Goal: Transaction & Acquisition: Purchase product/service

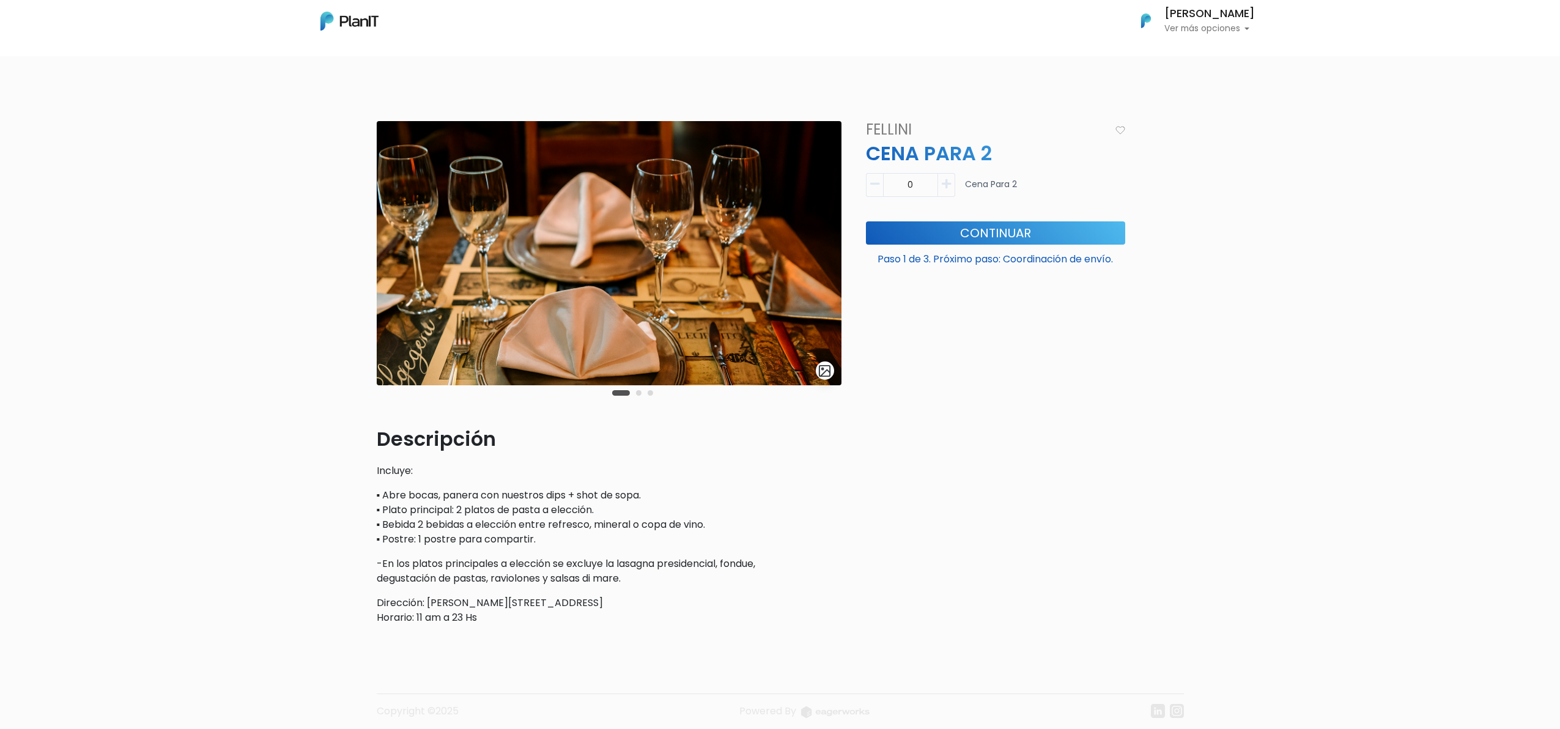
click at [948, 180] on icon "button" at bounding box center [946, 184] width 9 height 11
type input "1"
click at [954, 229] on button "Continuar" at bounding box center [995, 232] width 259 height 23
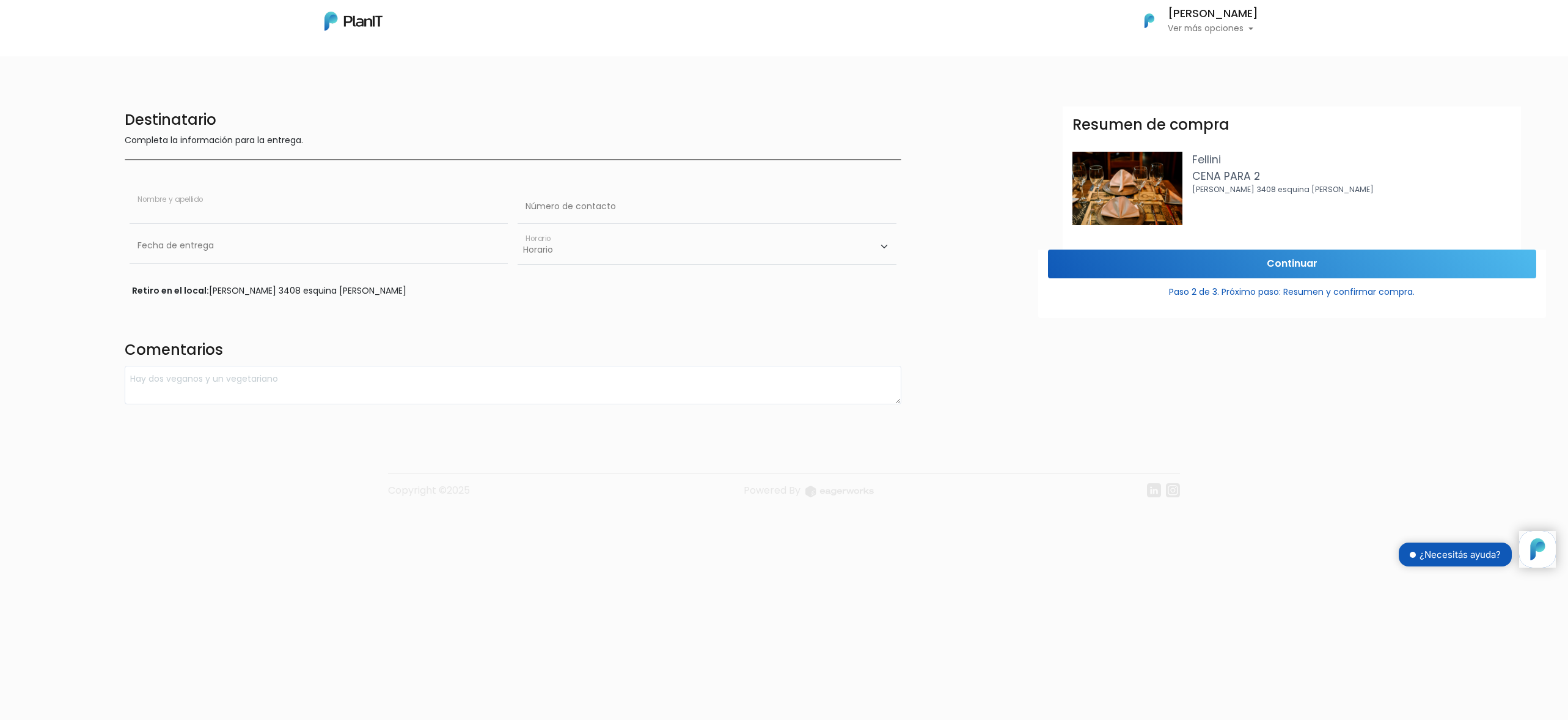
click at [337, 219] on input "text" at bounding box center [319, 207] width 379 height 34
type input "[PERSON_NAME]"
click at [645, 197] on input "text" at bounding box center [707, 207] width 379 height 34
type input "-"
type input "092514558"
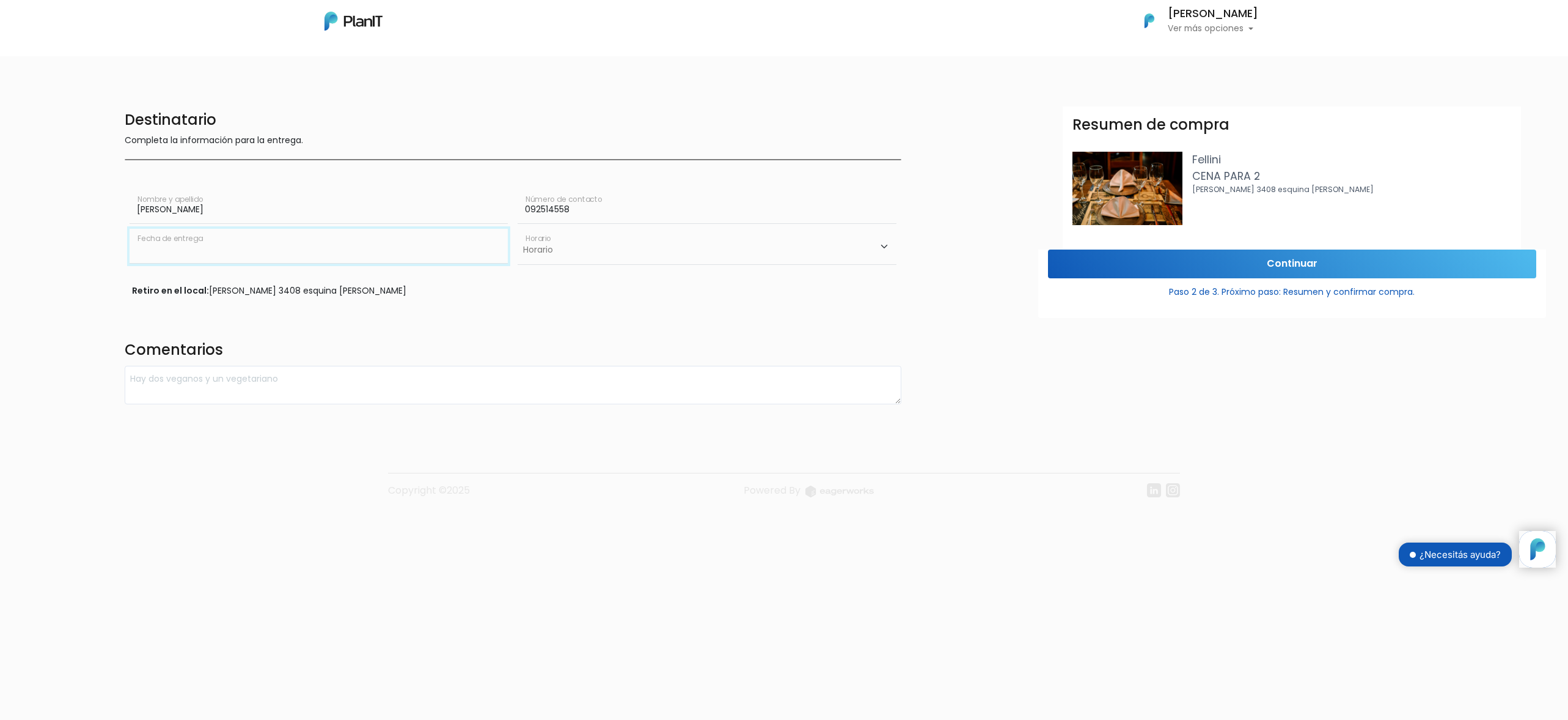
click at [459, 242] on input "text" at bounding box center [319, 246] width 379 height 34
click at [564, 304] on div "Destinatario Completa la información para la entrega. [PERSON_NAME] Nombre y ap…" at bounding box center [513, 255] width 791 height 298
click at [615, 259] on select "Horario 10:00 - 12:00 14:00 - 16:00 16:00 - 18:00" at bounding box center [707, 246] width 379 height 35
click at [329, 256] on input "text" at bounding box center [319, 246] width 379 height 34
click at [175, 347] on td "16" at bounding box center [178, 349] width 18 height 18
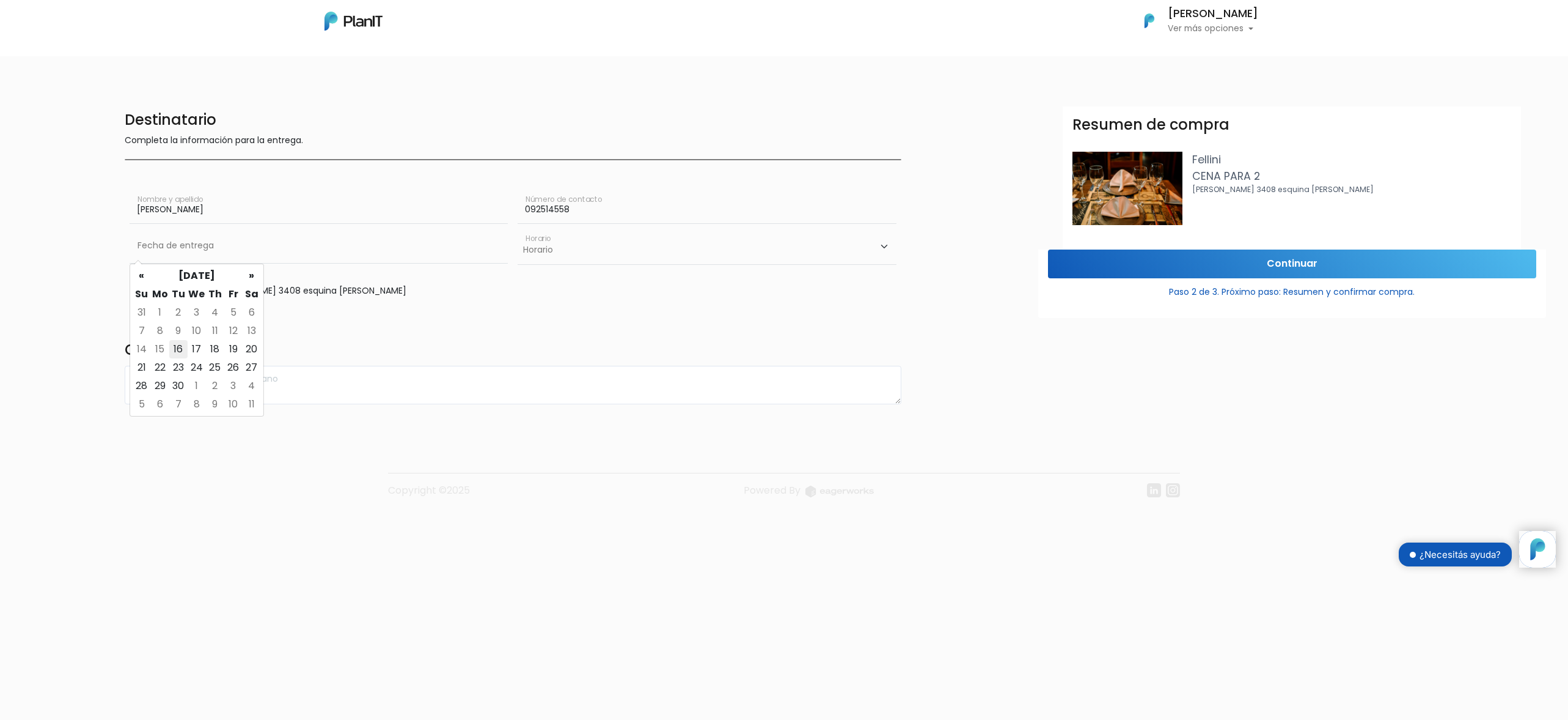
type input "16/09/2025"
click at [542, 260] on select "Horario 10:00 - 12:00 14:00 - 16:00 16:00 - 18:00" at bounding box center [707, 246] width 379 height 35
select select "2"
click at [518, 229] on select "Horario 10:00 - 12:00 14:00 - 16:00 16:00 - 18:00" at bounding box center [707, 246] width 379 height 35
click at [1161, 267] on input "Continuar" at bounding box center [1292, 263] width 488 height 29
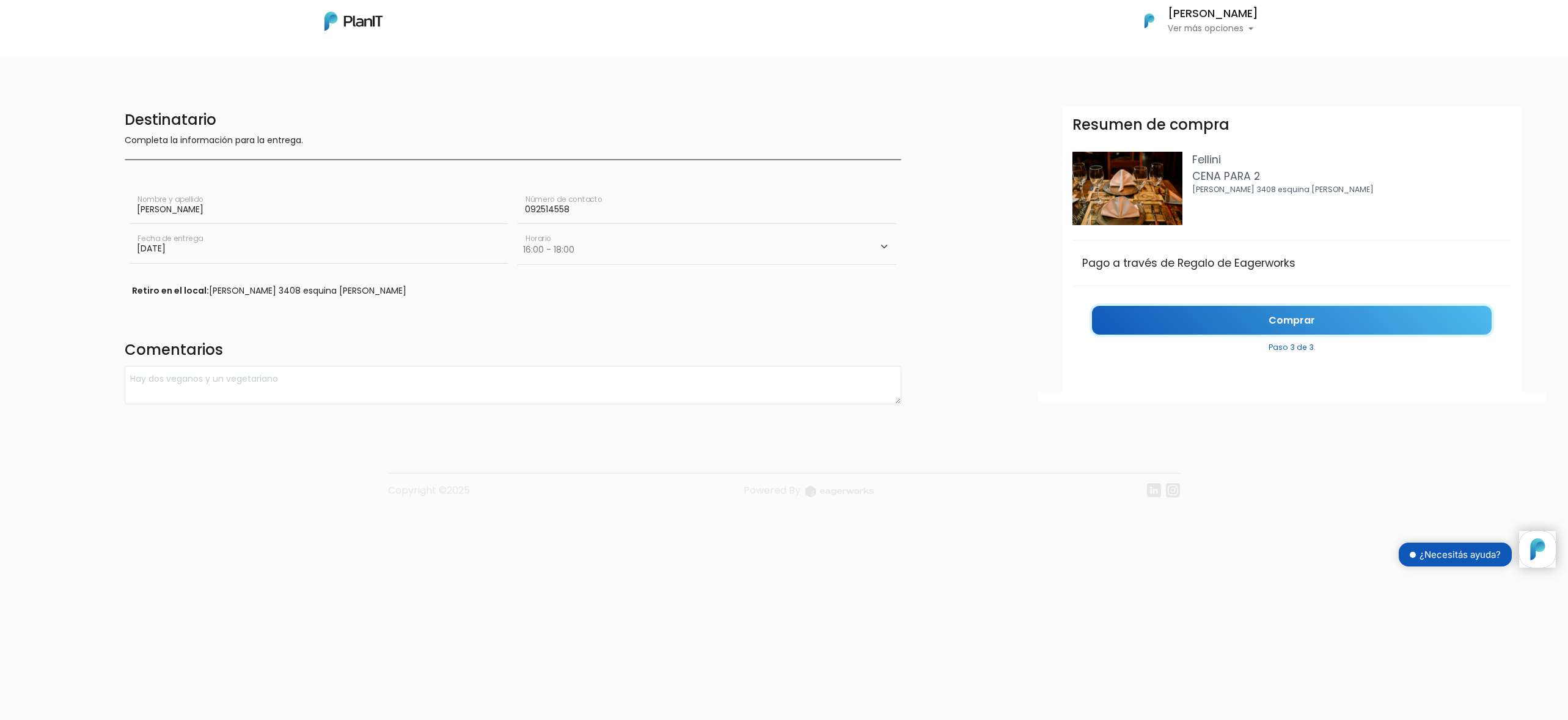
click at [1171, 320] on link "Comprar" at bounding box center [1292, 320] width 400 height 29
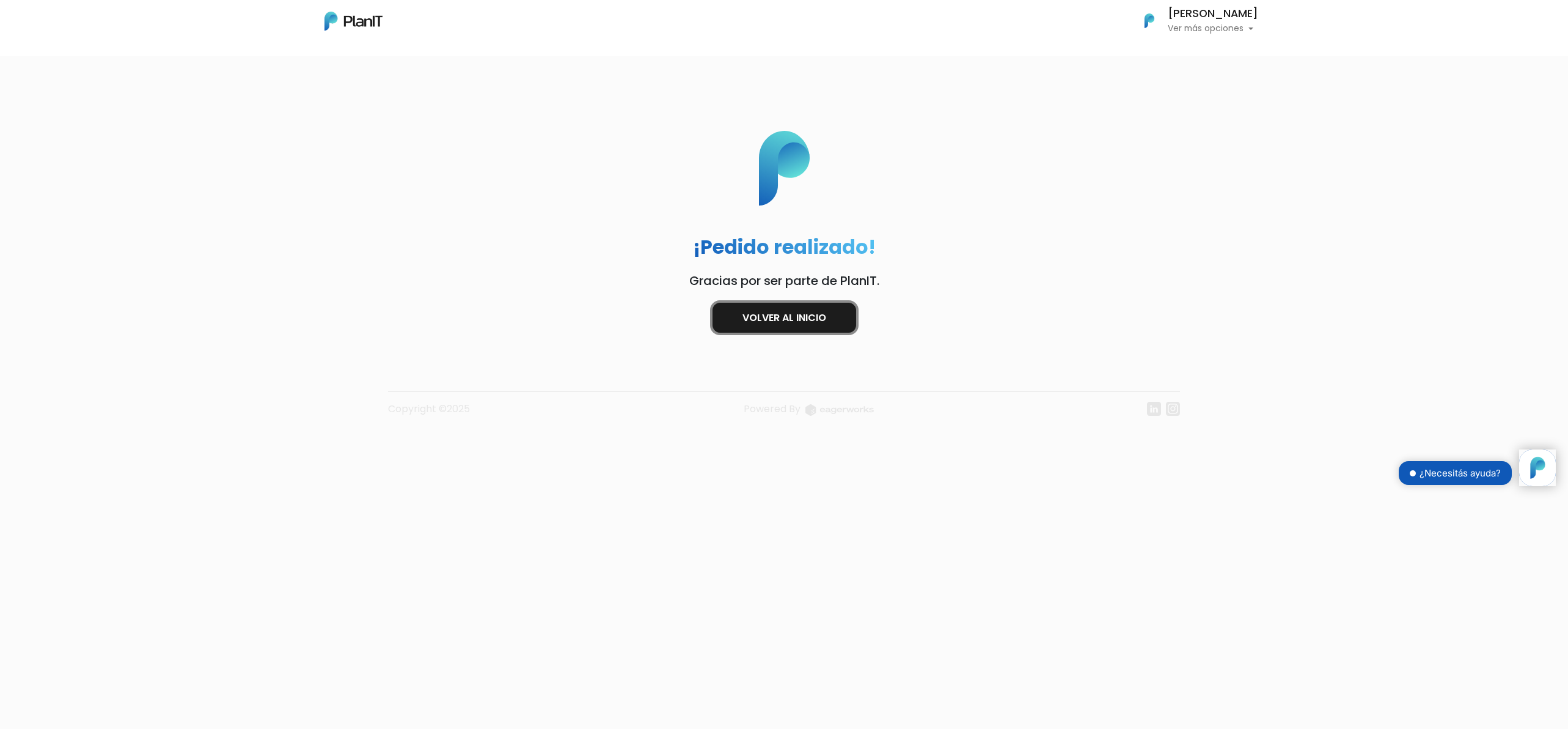
click at [816, 324] on link "Volver al inicio" at bounding box center [784, 318] width 144 height 30
